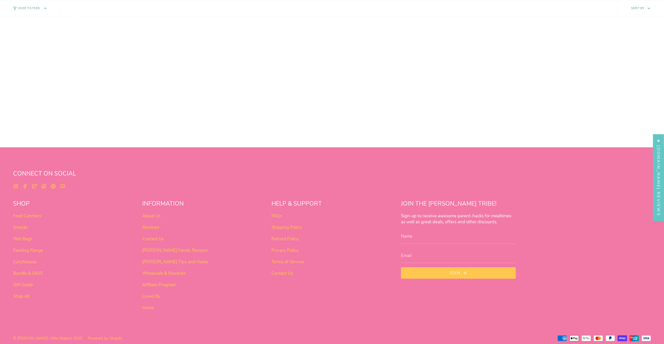
scroll to position [328, 0]
